Goal: Task Accomplishment & Management: Manage account settings

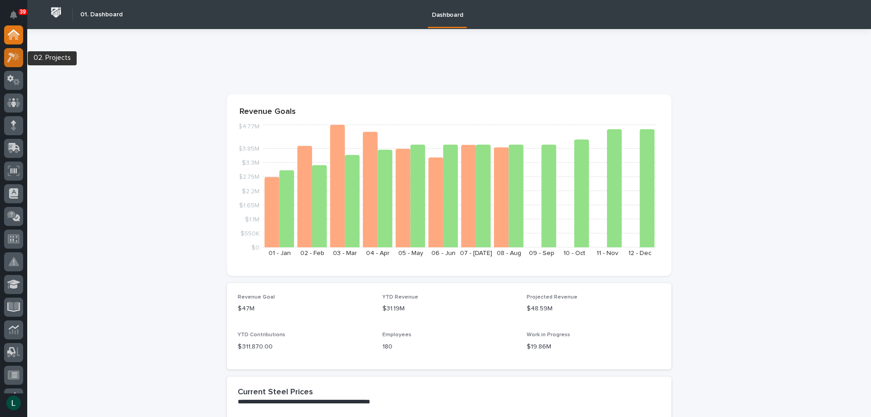
click at [10, 58] on icon at bounding box center [11, 58] width 8 height 10
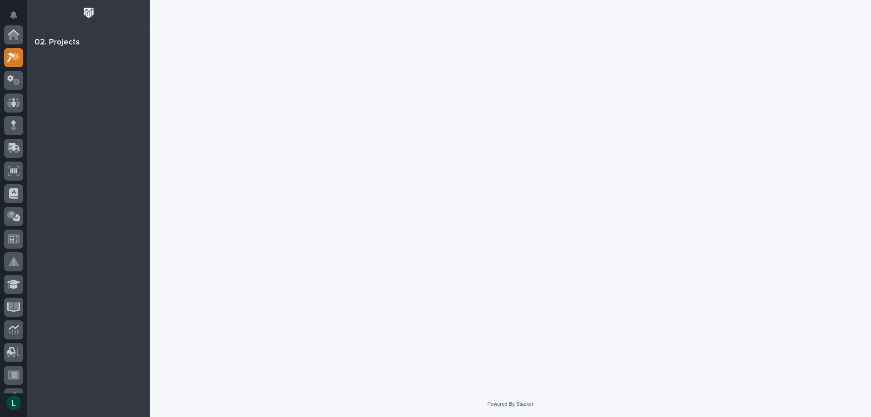
scroll to position [23, 0]
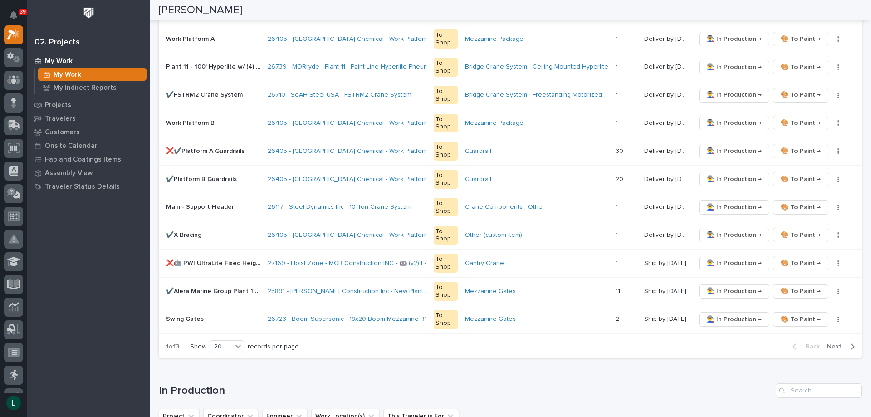
scroll to position [544, 0]
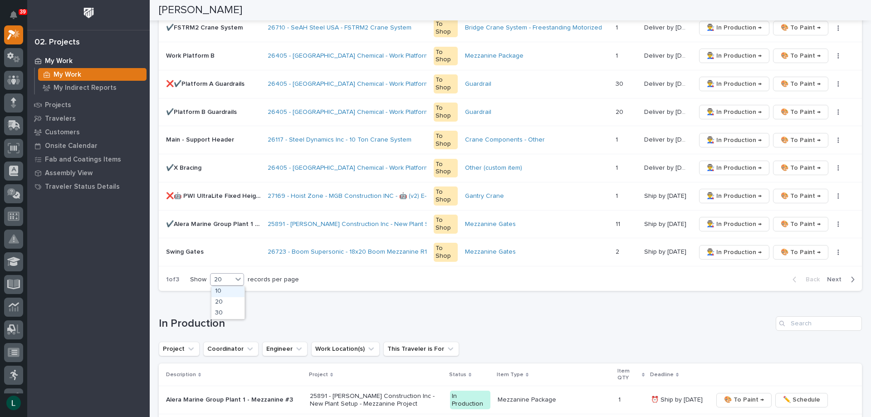
click at [226, 276] on div "20" at bounding box center [221, 280] width 22 height 10
click at [229, 310] on div "30" at bounding box center [227, 313] width 33 height 11
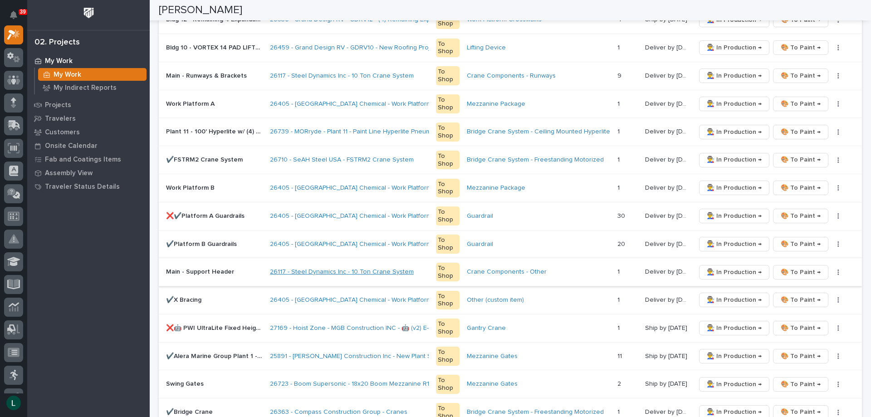
scroll to position [367, 0]
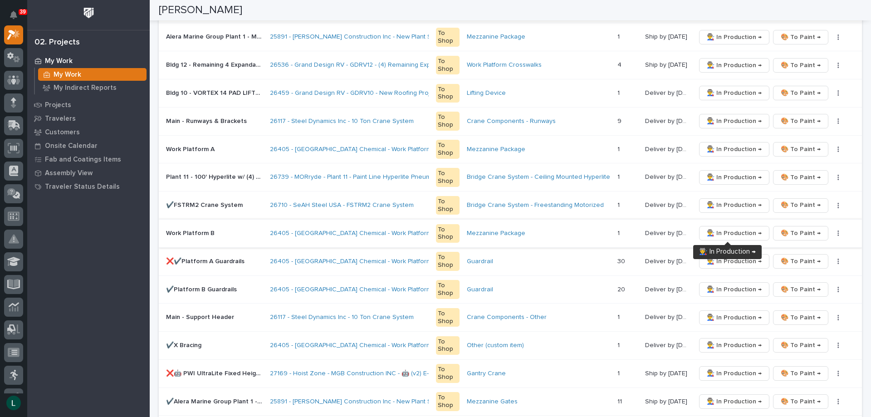
click at [724, 231] on span "👨‍🏭 In Production →" at bounding box center [734, 233] width 55 height 11
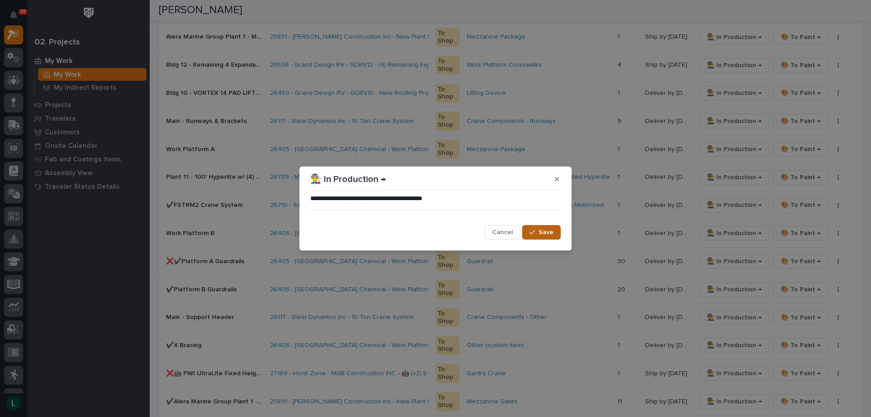
click at [532, 232] on icon "button" at bounding box center [531, 232] width 5 height 6
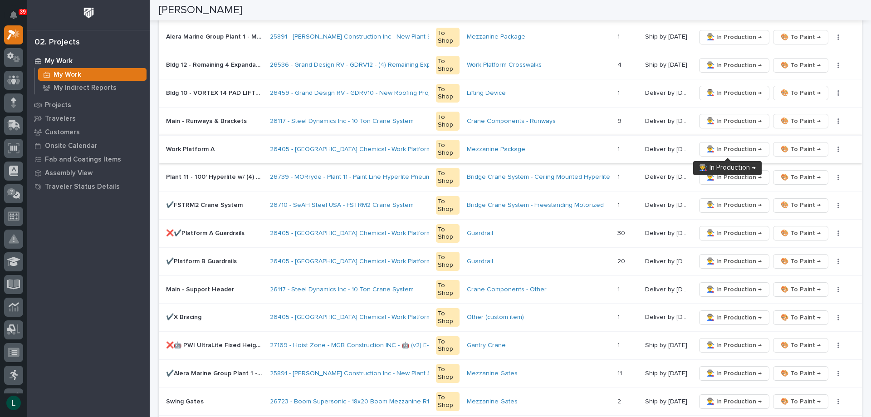
click at [731, 149] on span "👨‍🏭 In Production →" at bounding box center [734, 149] width 55 height 11
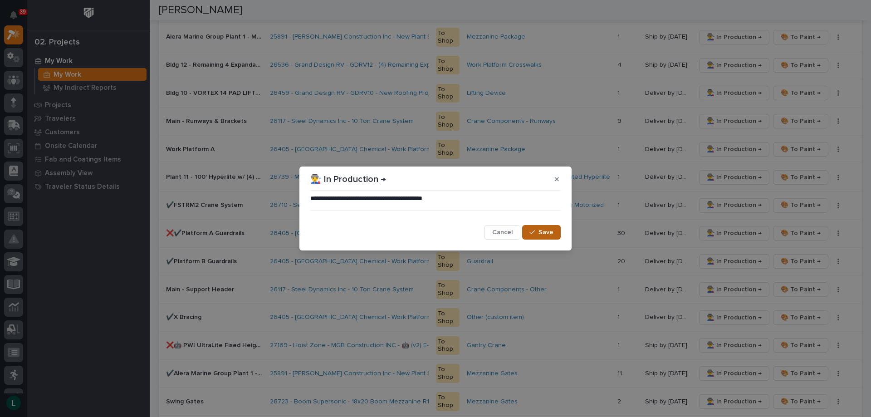
click at [546, 229] on span "Save" at bounding box center [545, 232] width 15 height 8
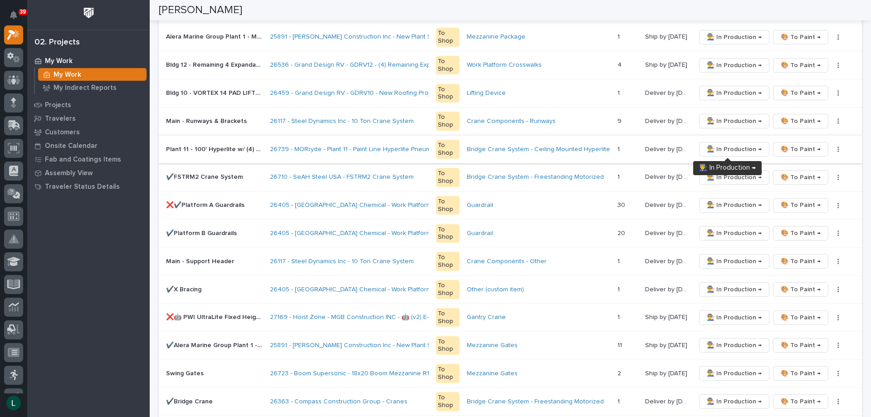
click at [722, 148] on span "👨‍🏭 In Production →" at bounding box center [734, 149] width 55 height 11
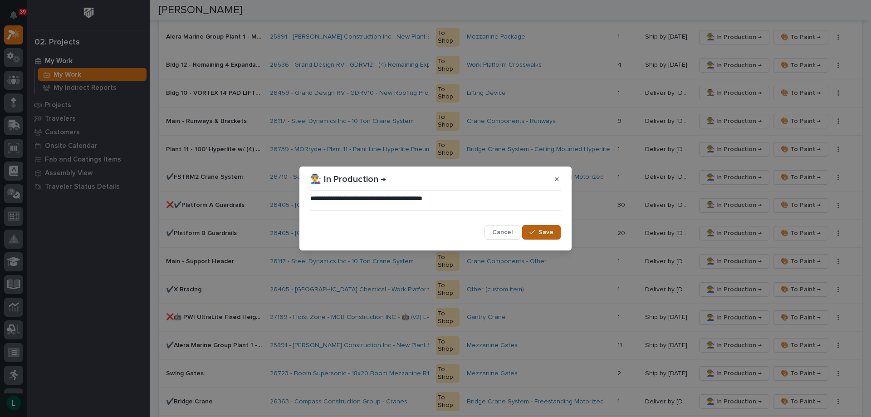
click at [543, 229] on span "Save" at bounding box center [545, 232] width 15 height 8
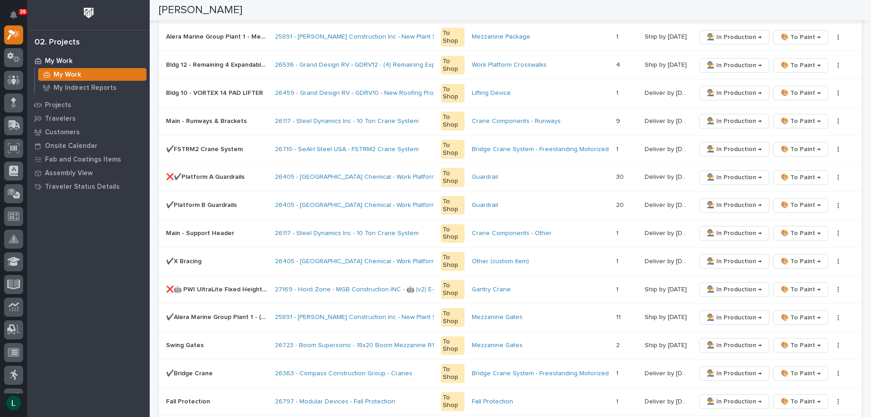
scroll to position [0, 0]
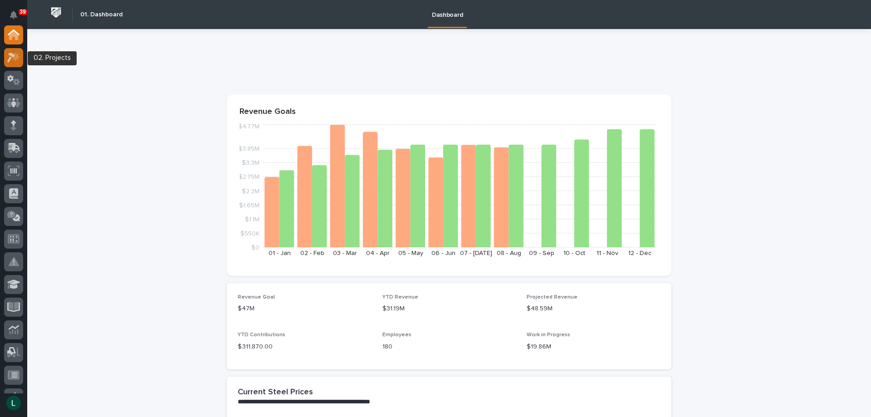
click at [11, 57] on icon at bounding box center [11, 58] width 8 height 10
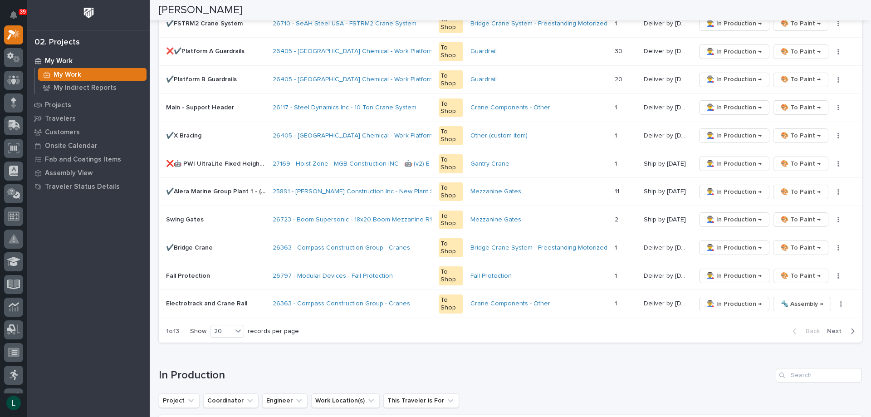
scroll to position [544, 0]
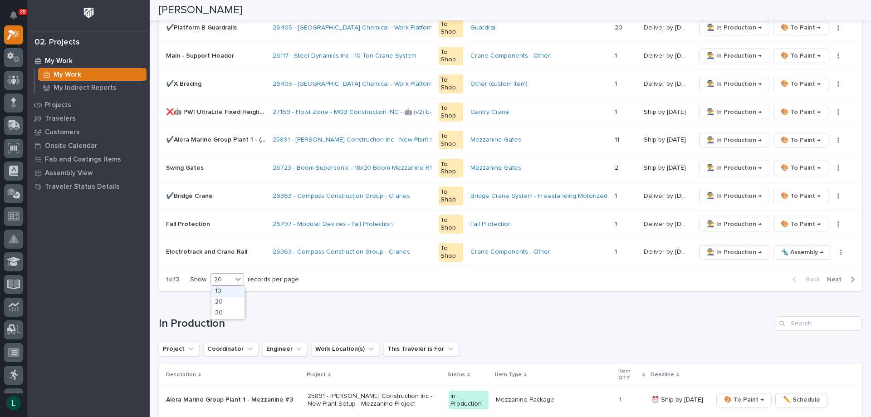
click at [225, 279] on div "20" at bounding box center [221, 280] width 22 height 10
click at [222, 311] on div "30" at bounding box center [227, 313] width 33 height 11
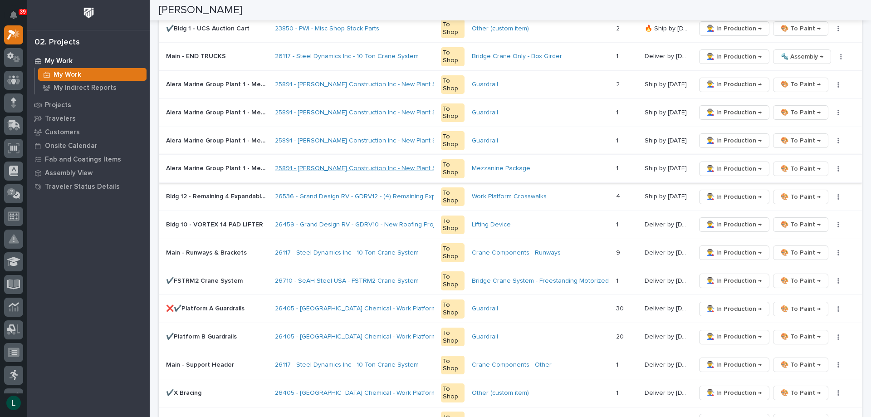
scroll to position [252, 0]
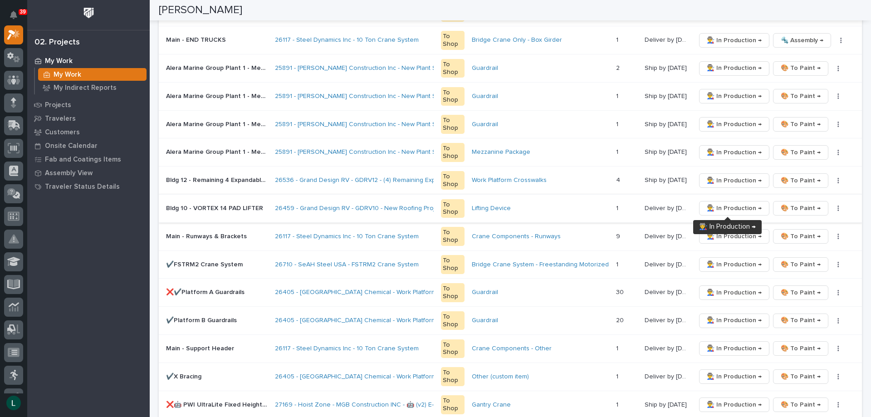
click at [722, 206] on span "👨‍🏭 In Production →" at bounding box center [734, 208] width 55 height 11
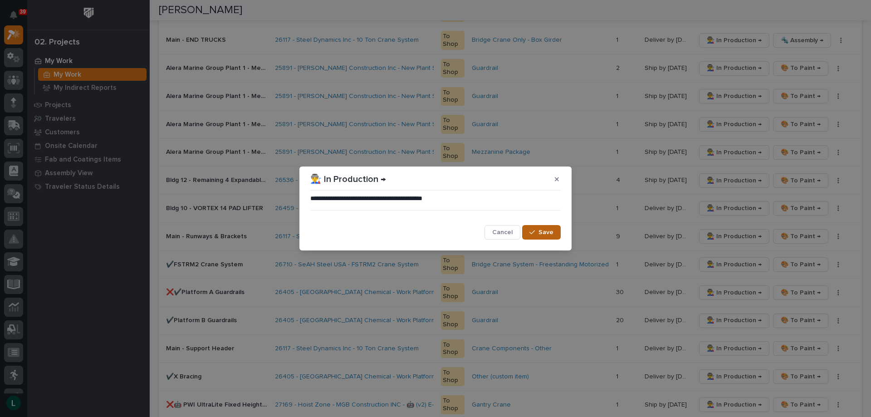
click at [546, 232] on span "Save" at bounding box center [545, 232] width 15 height 8
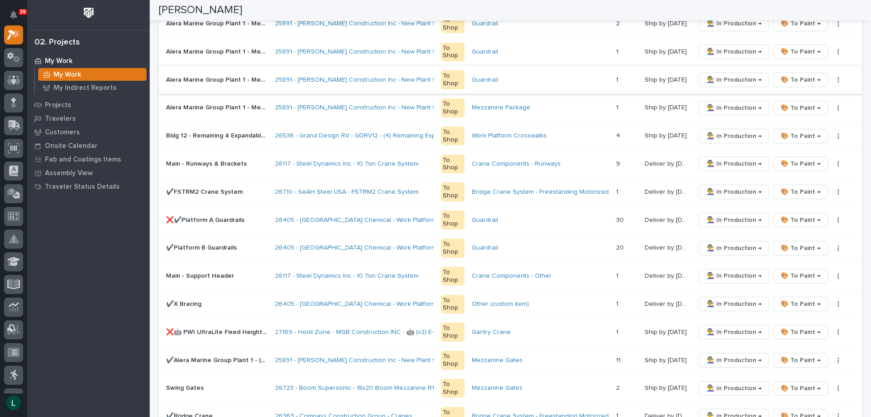
scroll to position [297, 0]
click at [791, 191] on span "🎨 To Paint →" at bounding box center [800, 190] width 40 height 11
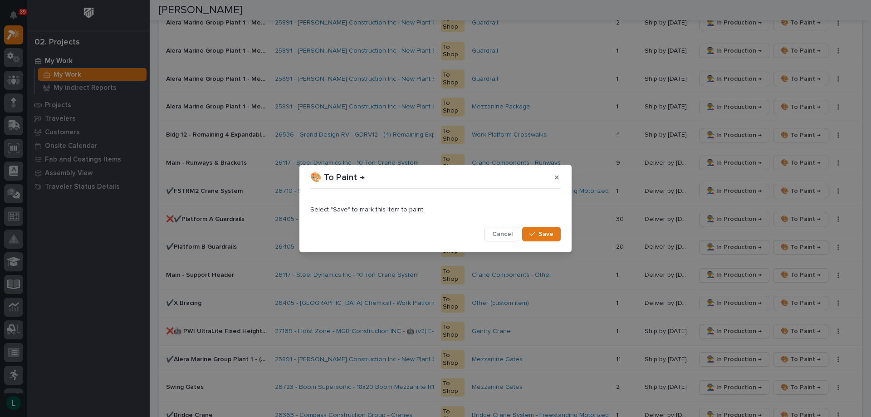
click at [550, 230] on span "Save" at bounding box center [545, 234] width 15 height 8
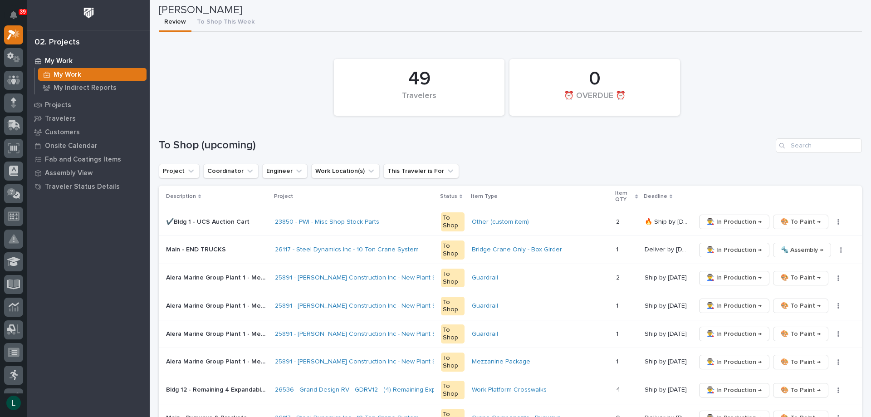
scroll to position [25, 0]
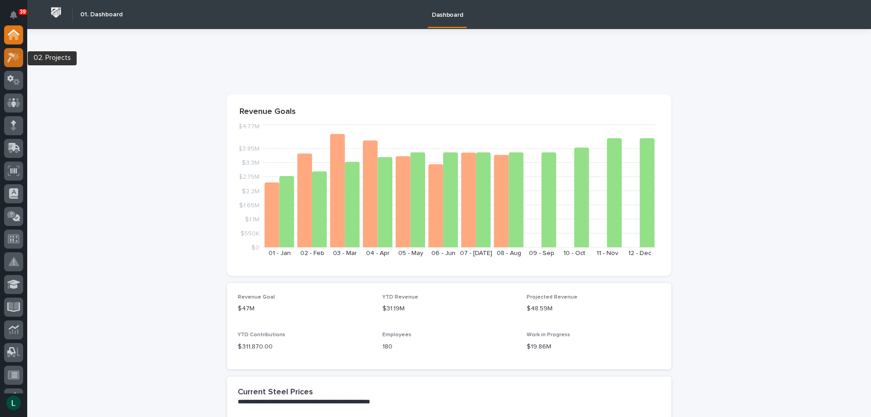
click at [18, 54] on icon at bounding box center [13, 57] width 13 height 10
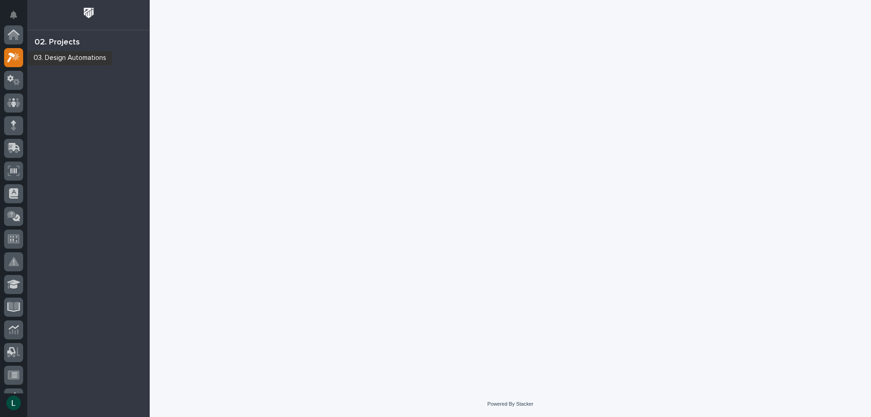
scroll to position [23, 0]
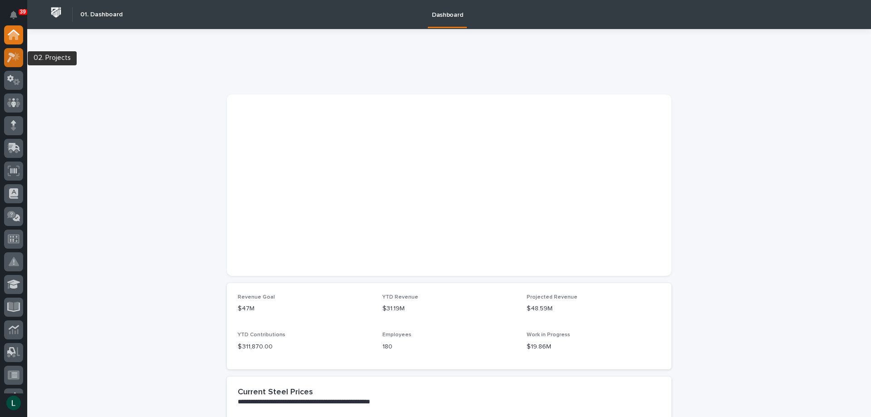
click at [9, 56] on icon at bounding box center [13, 57] width 13 height 10
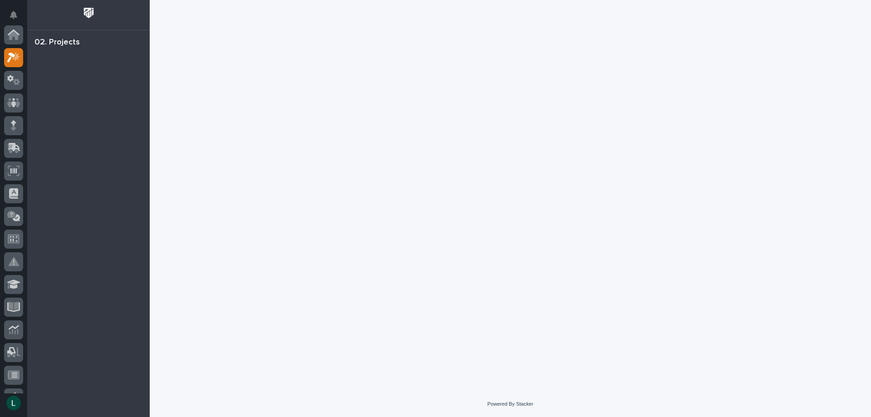
scroll to position [23, 0]
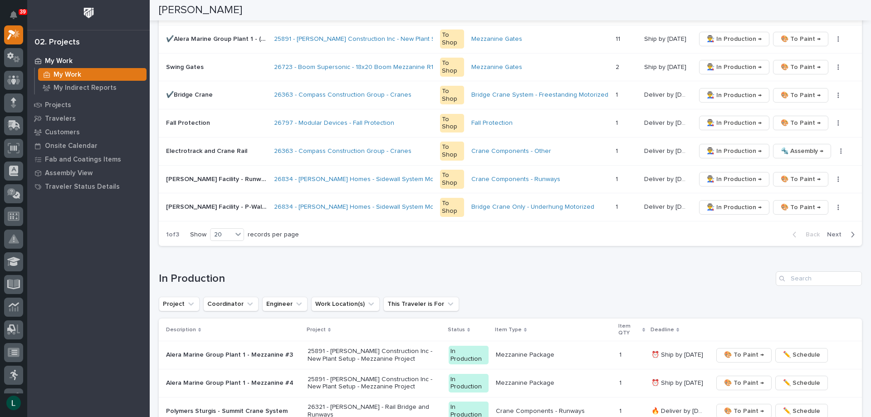
scroll to position [590, 0]
click at [220, 230] on div "20" at bounding box center [221, 234] width 22 height 10
click at [221, 267] on div "30" at bounding box center [227, 268] width 33 height 11
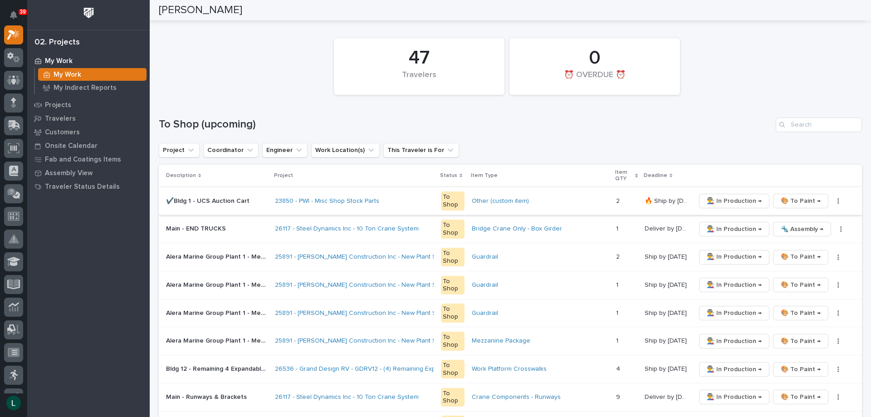
scroll to position [0, 0]
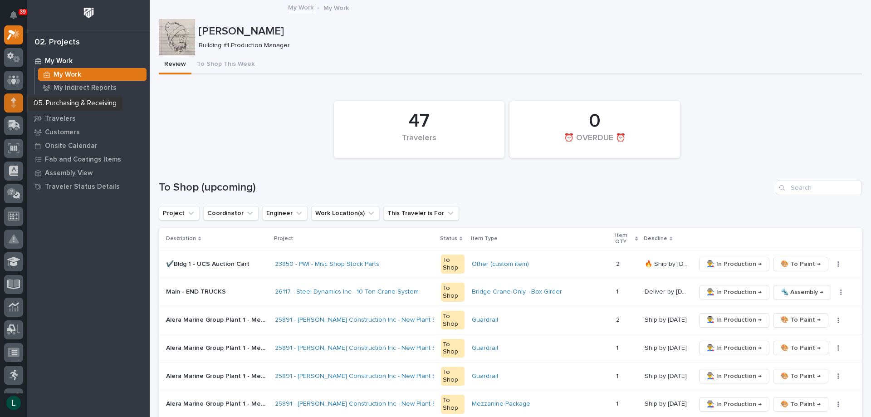
click at [15, 101] on icon at bounding box center [13, 103] width 5 height 10
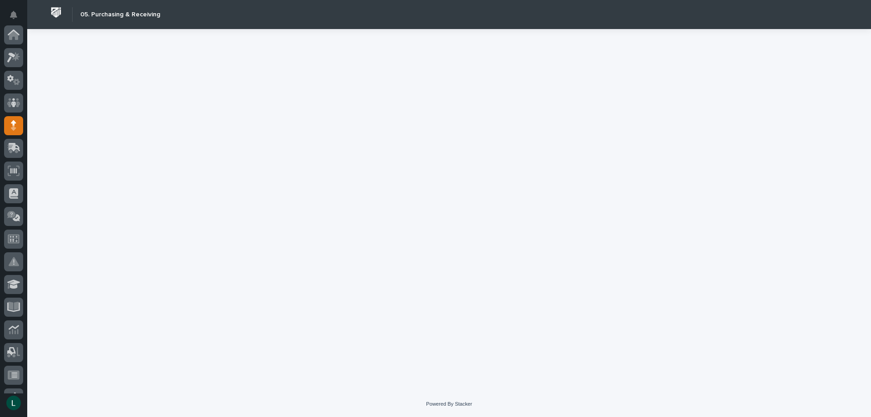
scroll to position [91, 0]
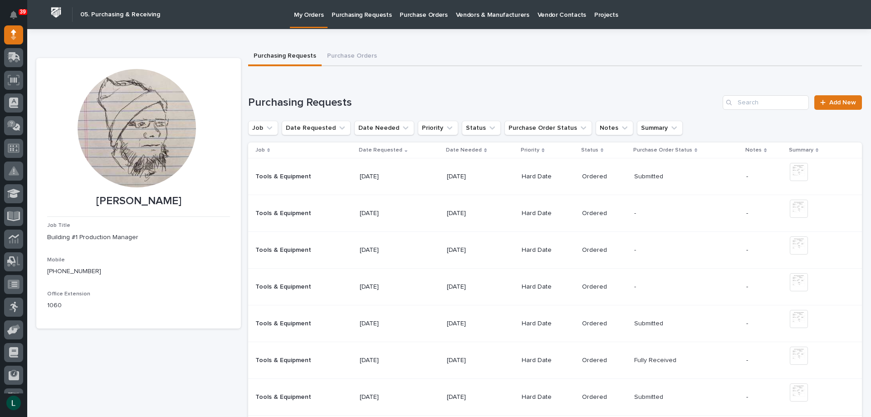
click at [380, 175] on p "09/19/2025" at bounding box center [388, 177] width 57 height 8
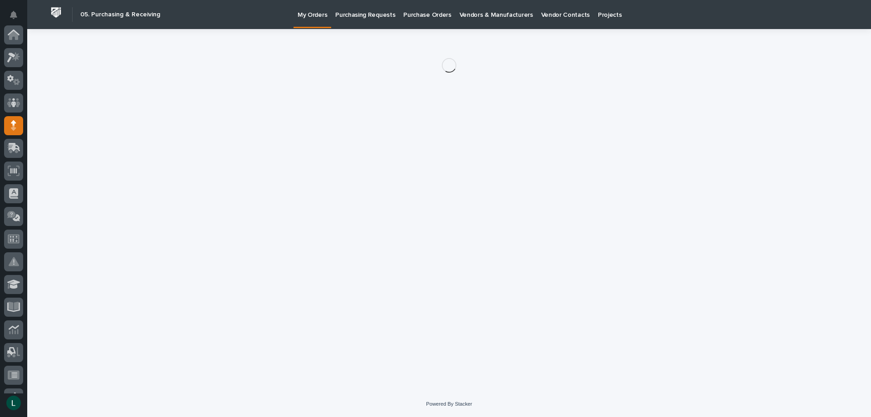
scroll to position [91, 0]
